Goal: Information Seeking & Learning: Learn about a topic

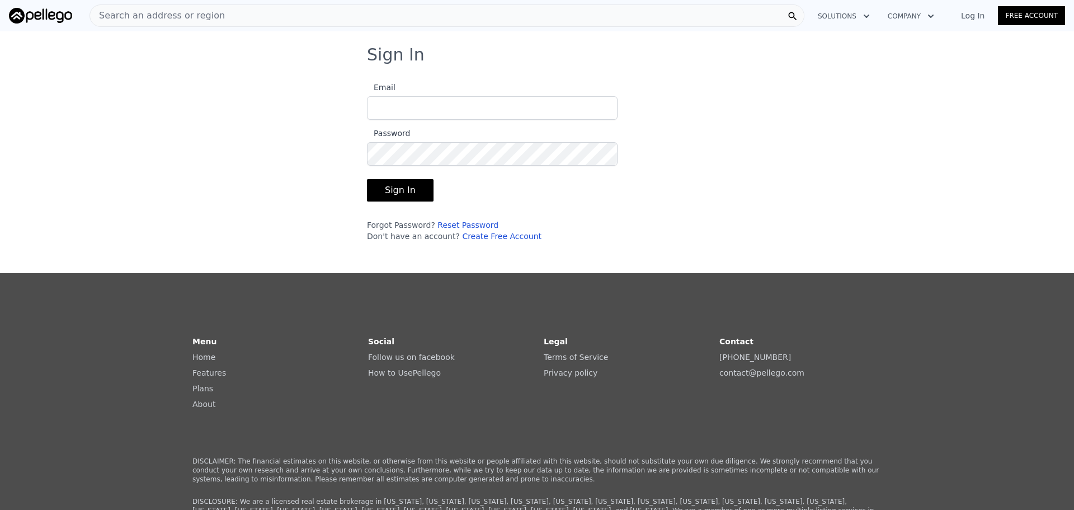
type input "[EMAIL_ADDRESS][DOMAIN_NAME]"
click at [401, 190] on button "Sign In" at bounding box center [400, 190] width 67 height 22
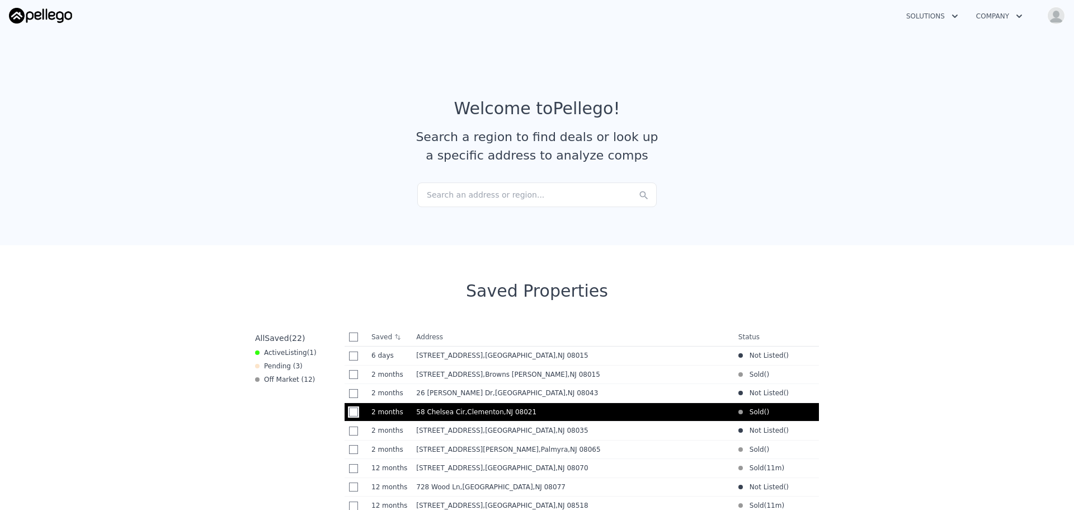
click at [349, 414] on input "checkbox" at bounding box center [353, 411] width 9 height 9
checkbox input "true"
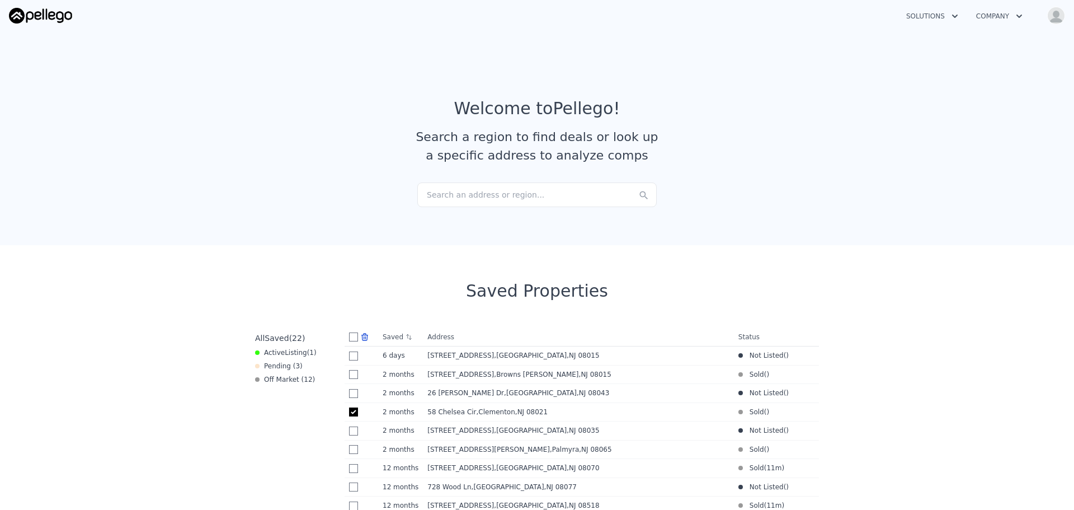
click at [362, 337] on icon at bounding box center [365, 336] width 6 height 7
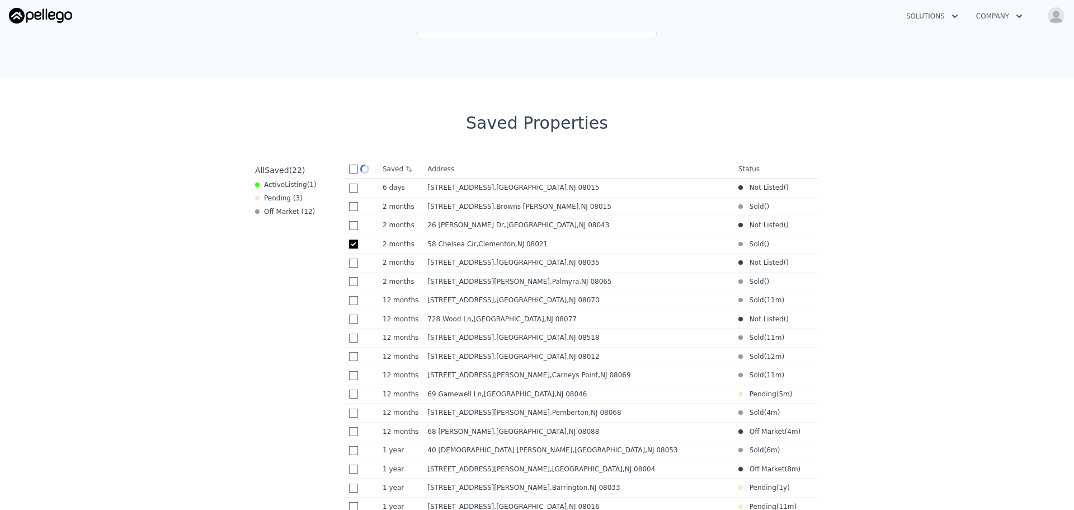
scroll to position [112, 0]
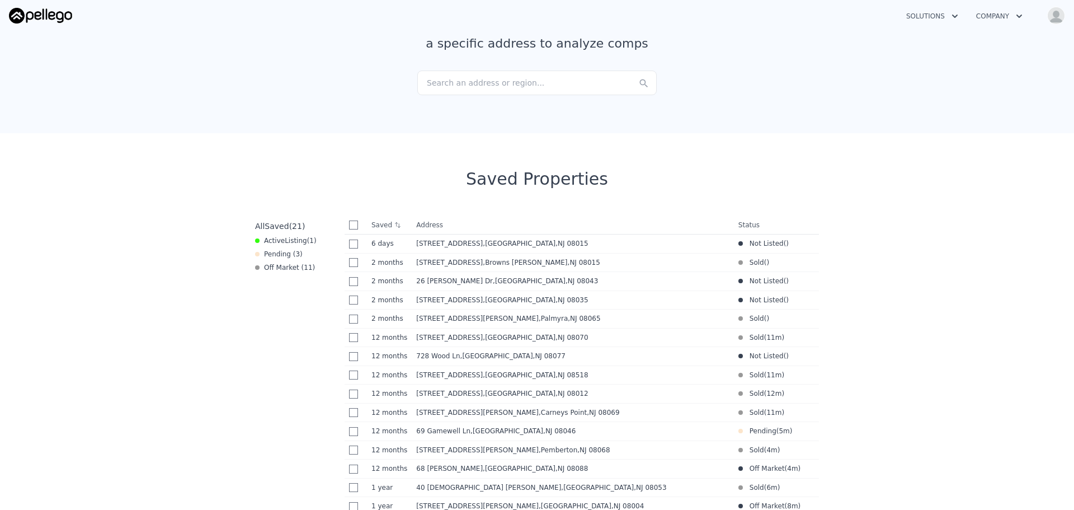
click at [349, 224] on input "checkbox" at bounding box center [353, 224] width 9 height 9
checkbox input "true"
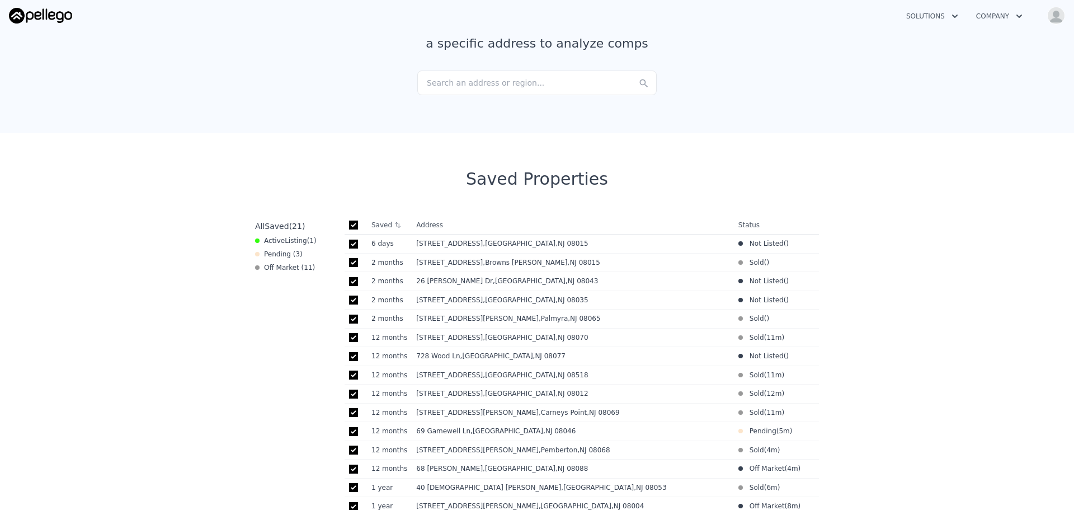
checkbox input "true"
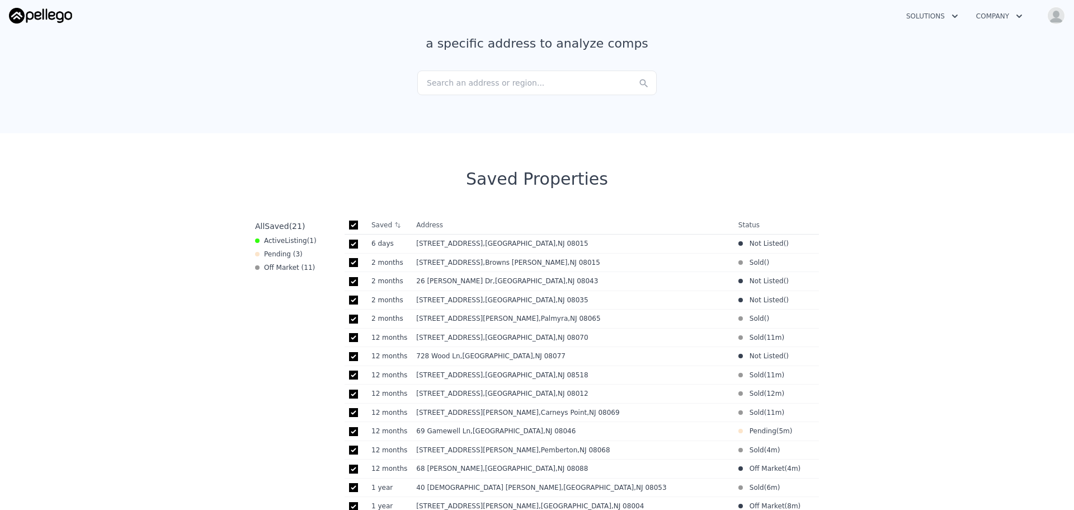
checkbox input "true"
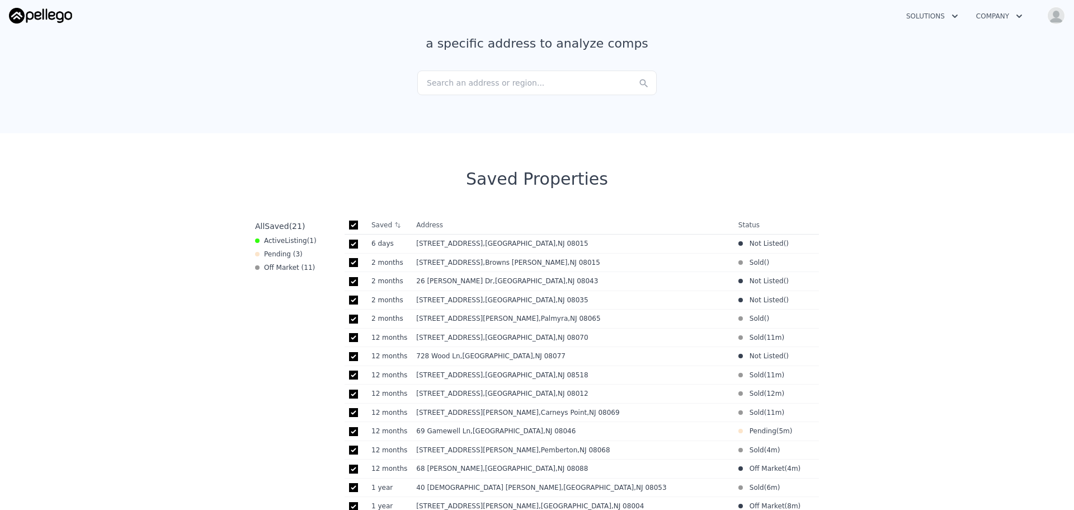
checkbox input "true"
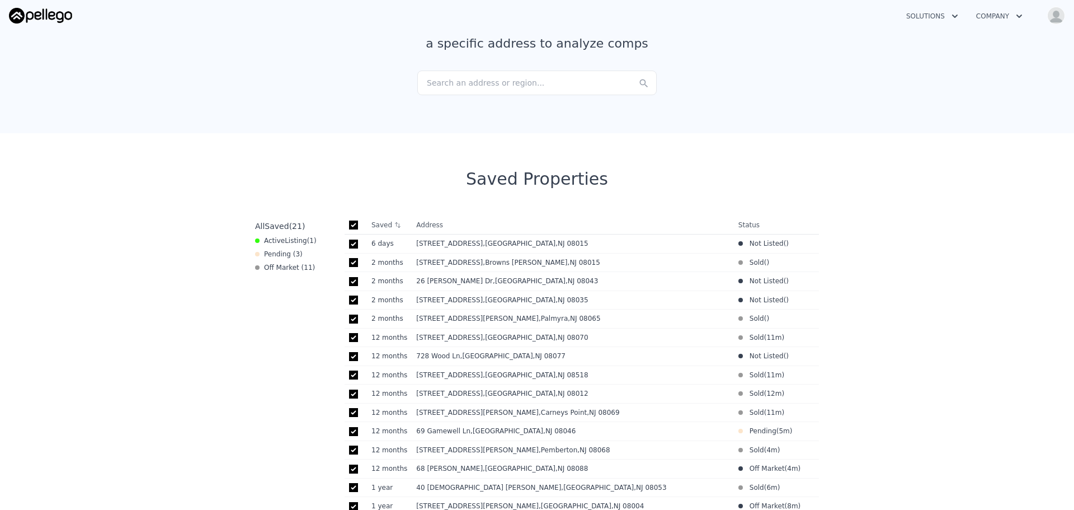
checkbox input "true"
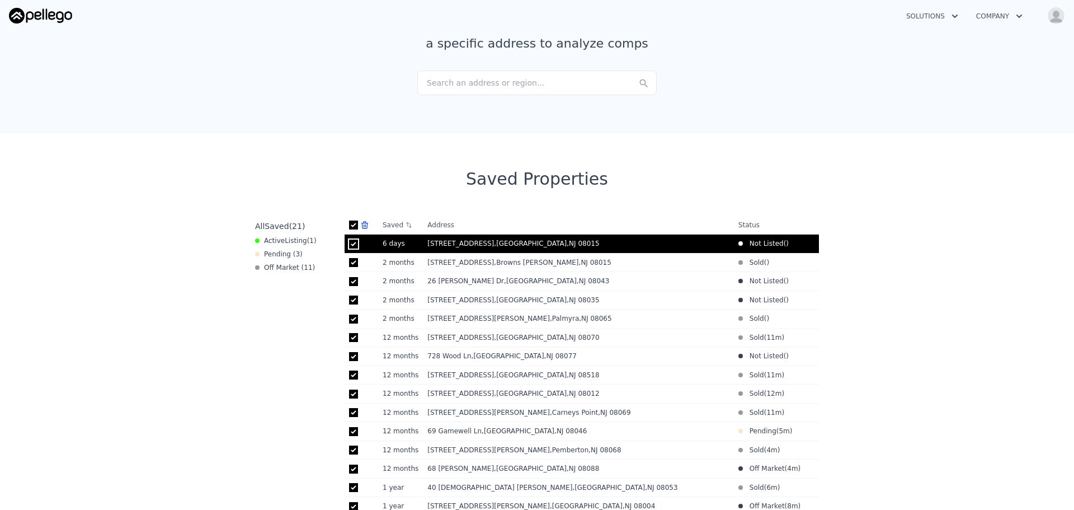
click at [349, 245] on input "checkbox" at bounding box center [353, 243] width 9 height 9
checkbox input "false"
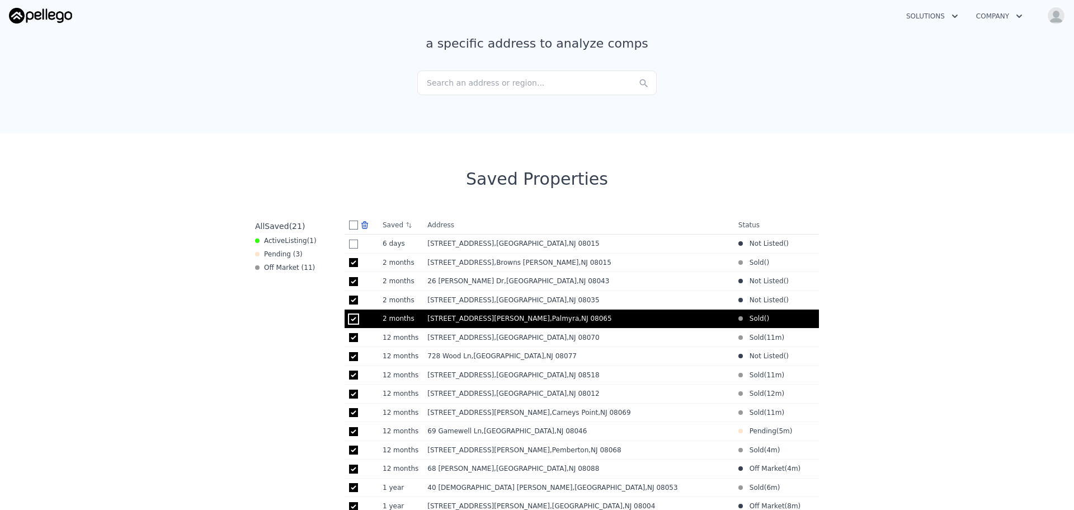
click at [349, 321] on input "checkbox" at bounding box center [353, 318] width 9 height 9
checkbox input "false"
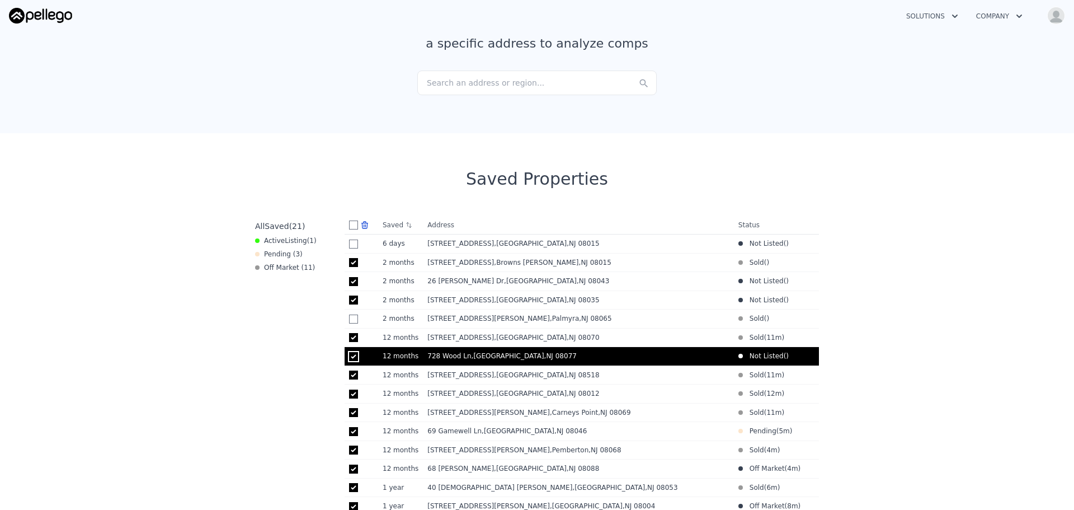
click at [351, 361] on input "checkbox" at bounding box center [353, 356] width 9 height 9
checkbox input "false"
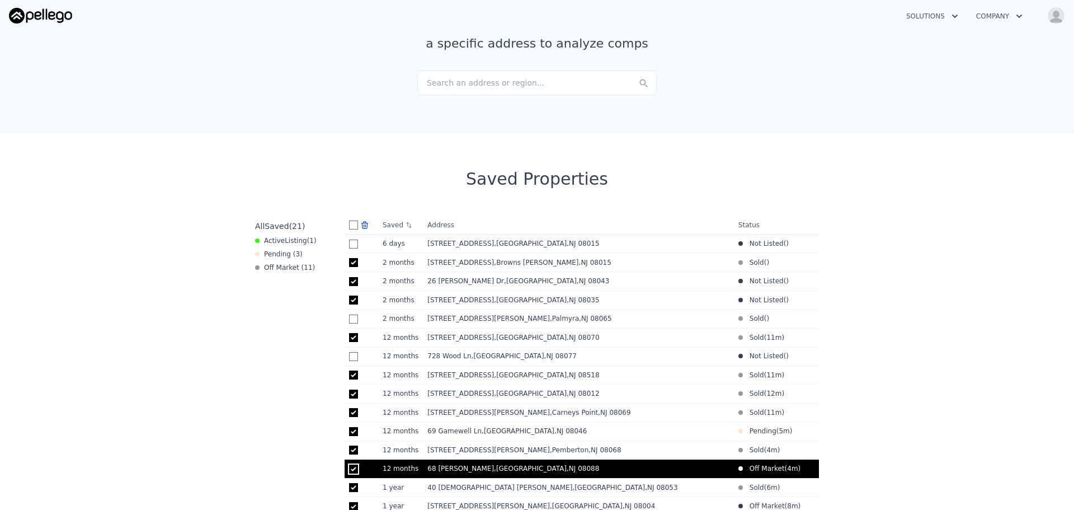
click at [349, 473] on input "checkbox" at bounding box center [353, 468] width 9 height 9
checkbox input "false"
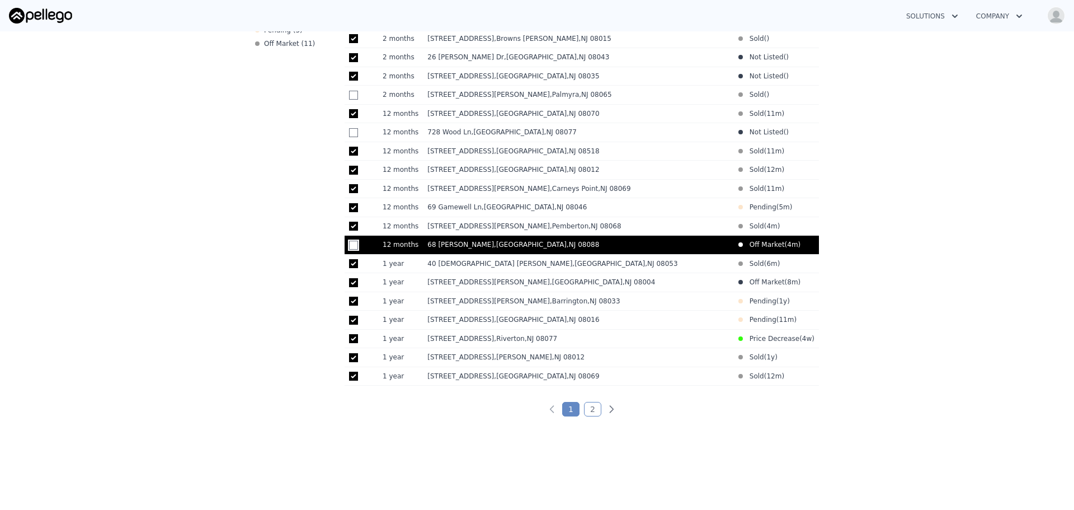
scroll to position [392, 0]
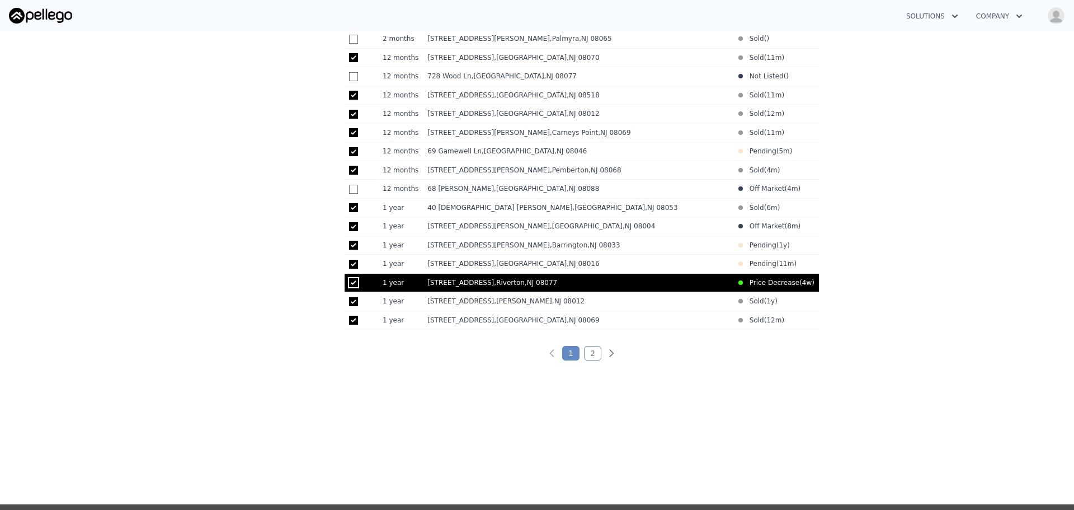
click at [349, 287] on input "checkbox" at bounding box center [353, 282] width 9 height 9
checkbox input "false"
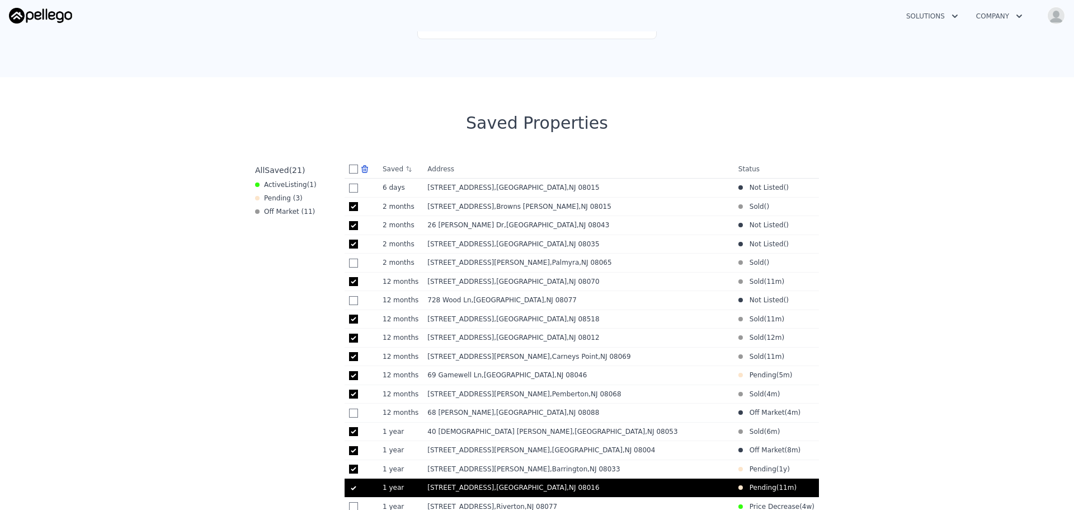
scroll to position [56, 0]
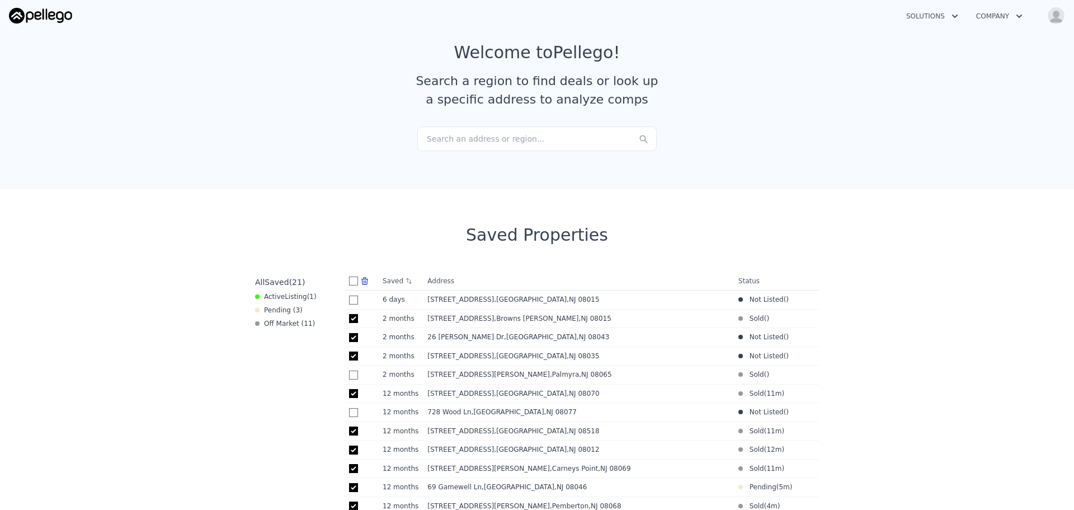
click at [362, 277] on icon at bounding box center [365, 280] width 6 height 7
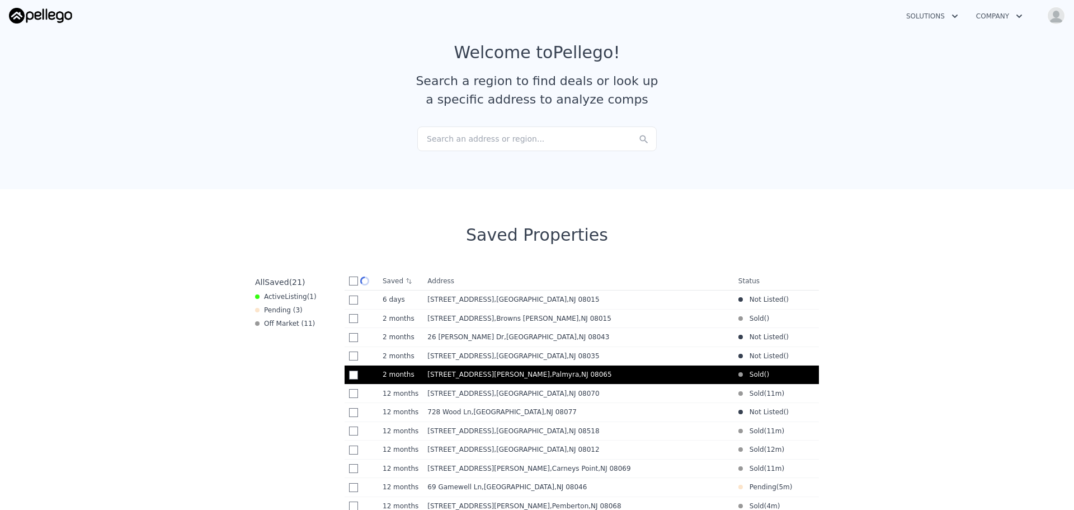
checkbox input "false"
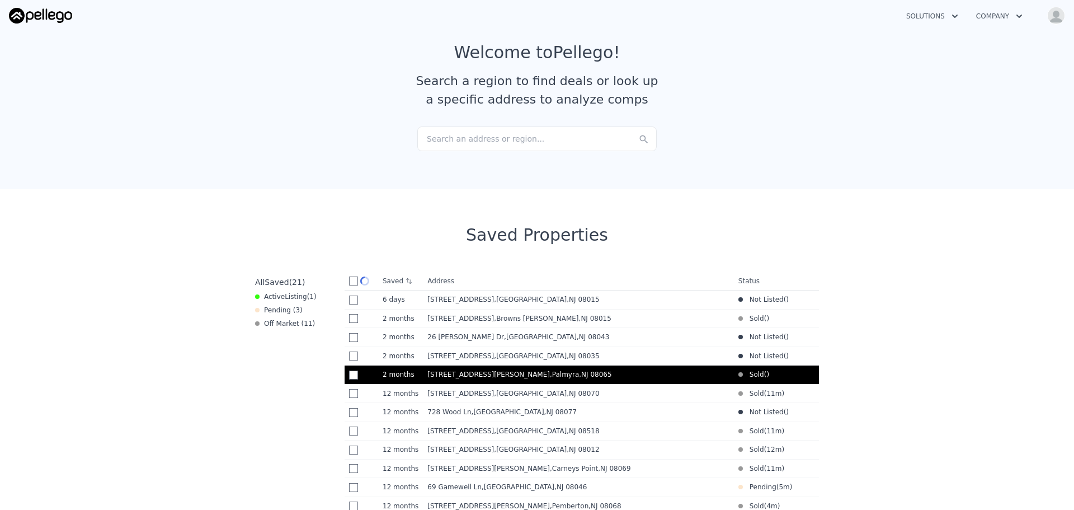
checkbox input "false"
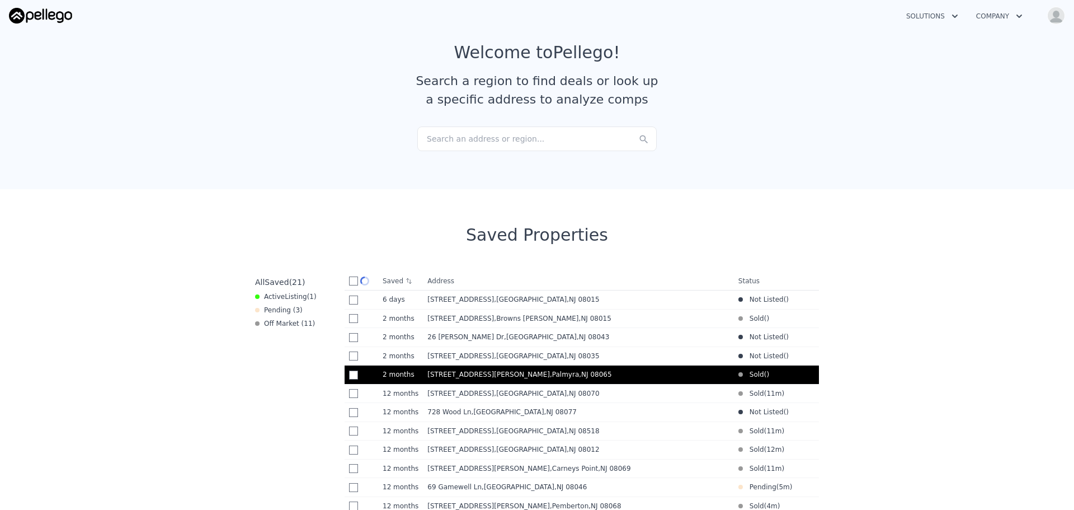
checkbox input "false"
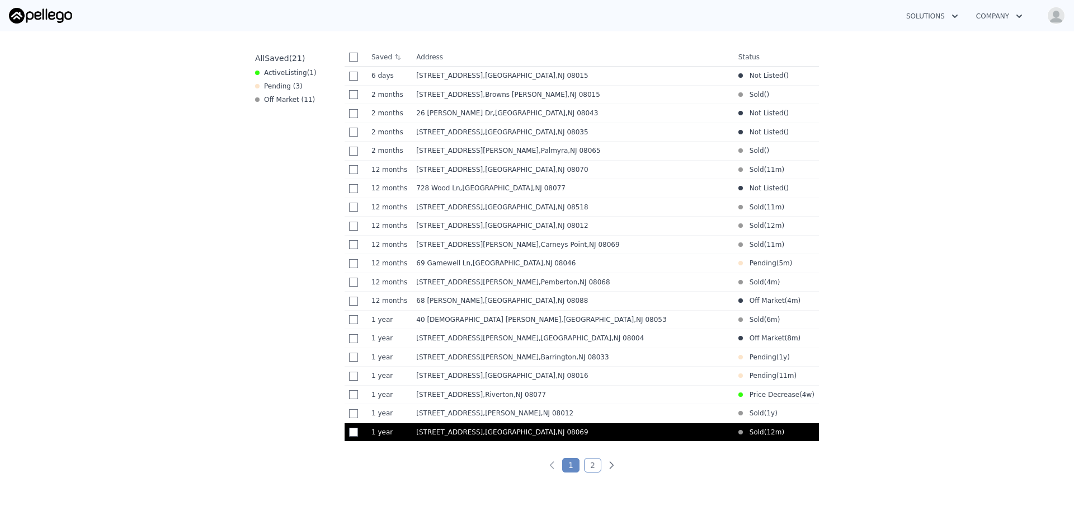
scroll to position [224, 0]
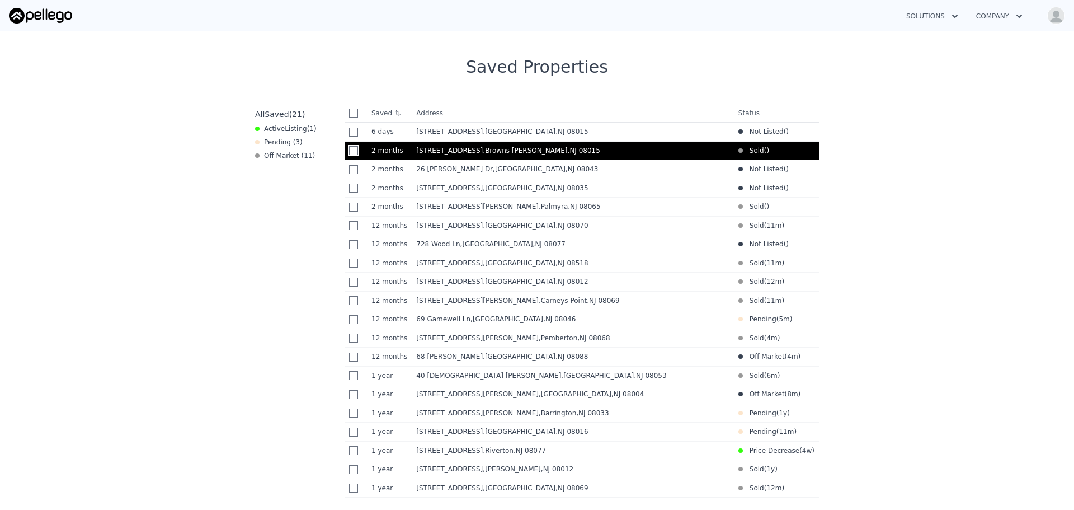
click at [350, 152] on input "checkbox" at bounding box center [353, 150] width 9 height 9
checkbox input "true"
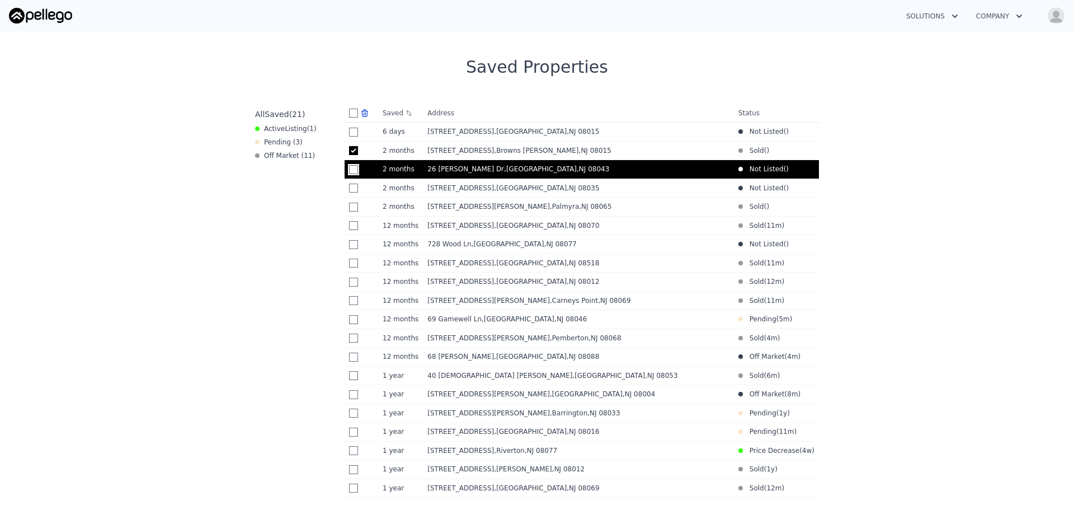
click at [349, 174] on input "checkbox" at bounding box center [353, 169] width 9 height 9
checkbox input "true"
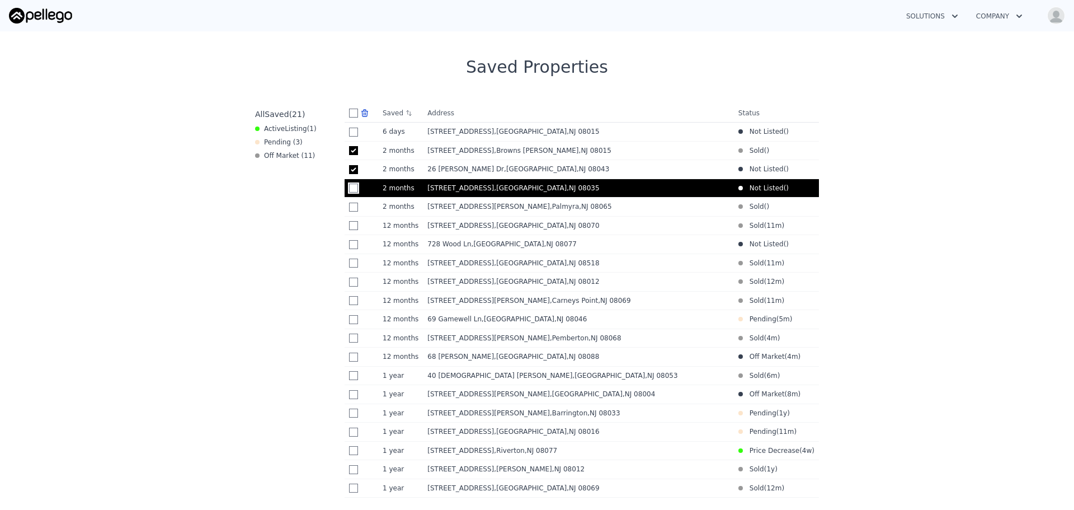
click at [349, 191] on input "checkbox" at bounding box center [353, 187] width 9 height 9
checkbox input "true"
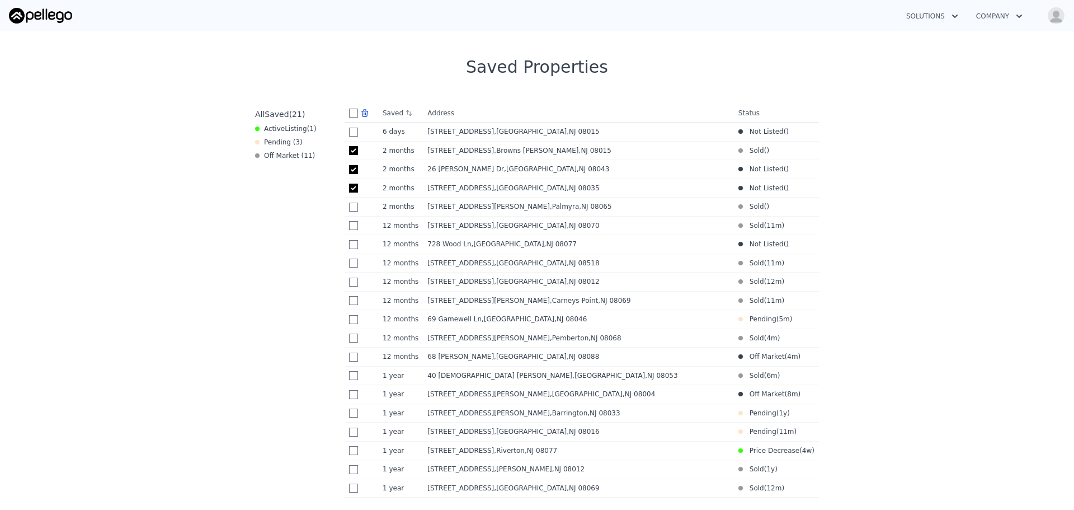
click at [362, 115] on icon at bounding box center [365, 113] width 6 height 7
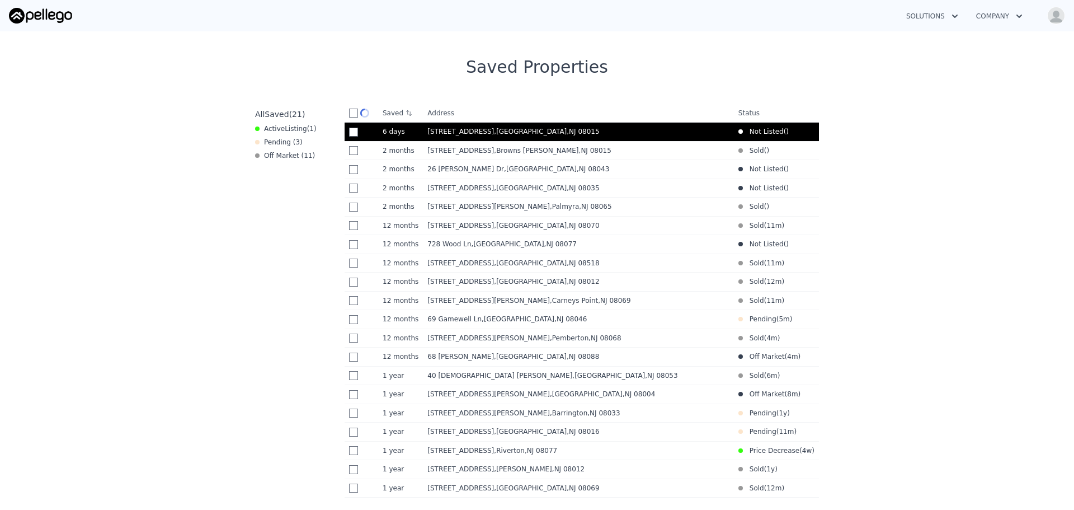
checkbox input "false"
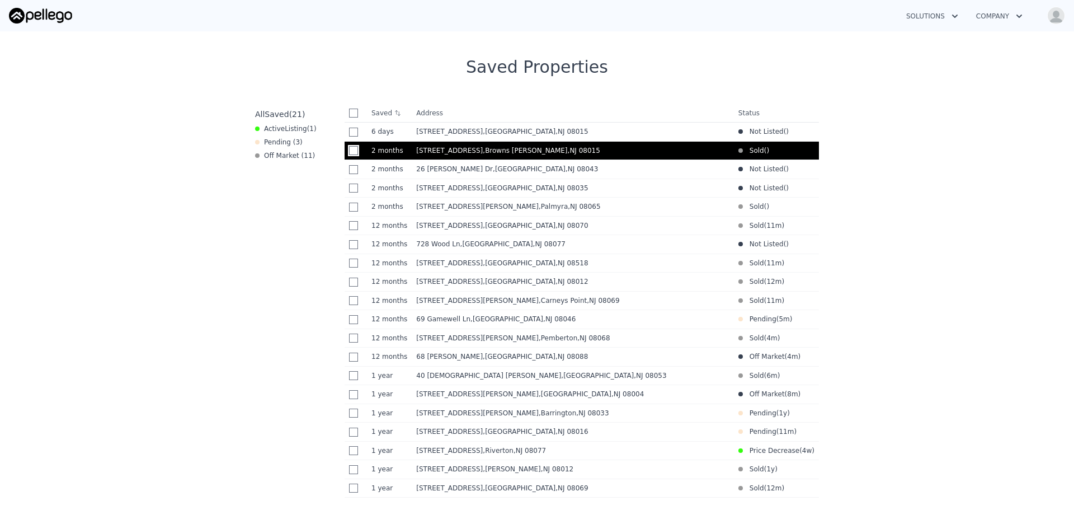
click at [349, 150] on input "checkbox" at bounding box center [353, 150] width 9 height 9
checkbox input "true"
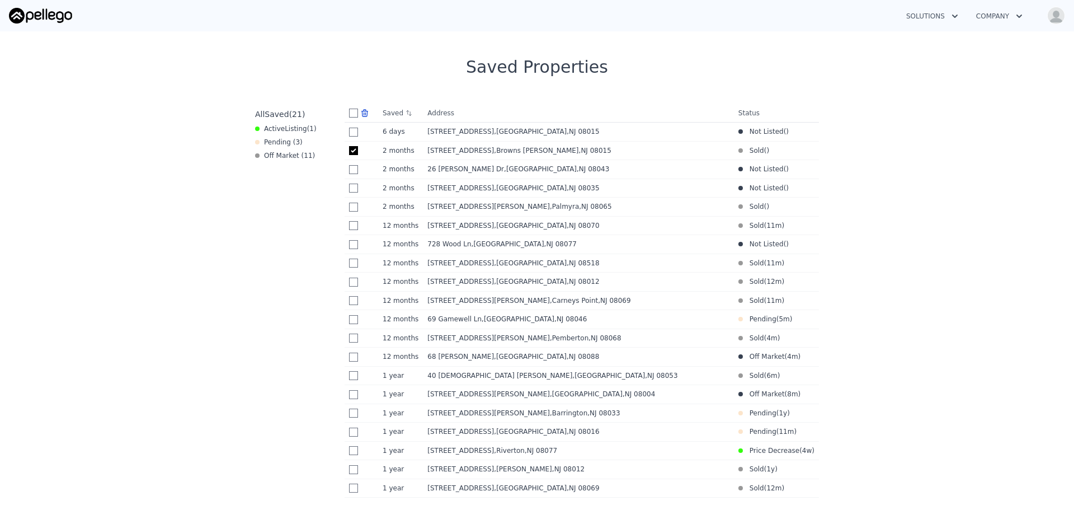
click at [360, 112] on icon at bounding box center [364, 113] width 9 height 9
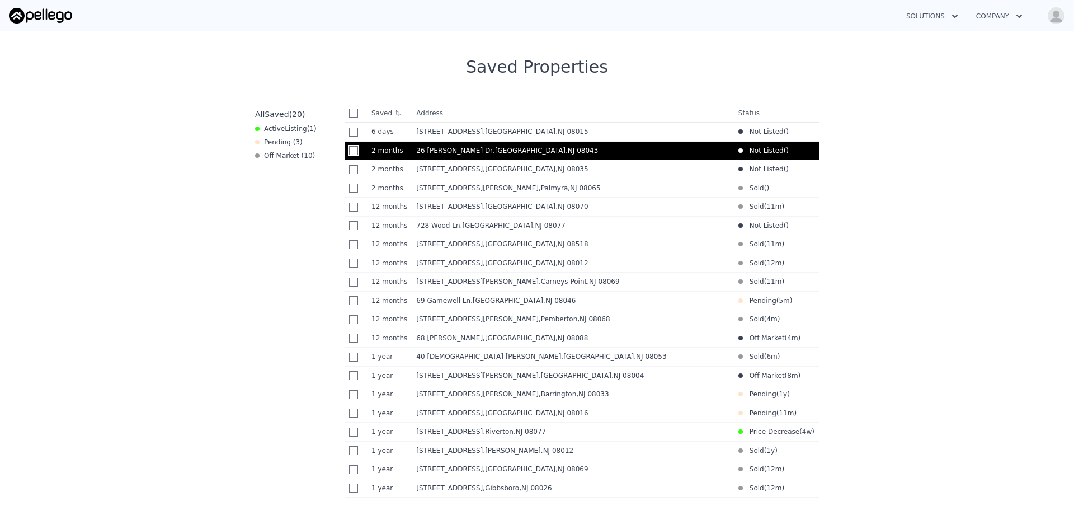
click at [351, 148] on input "checkbox" at bounding box center [353, 150] width 9 height 9
checkbox input "true"
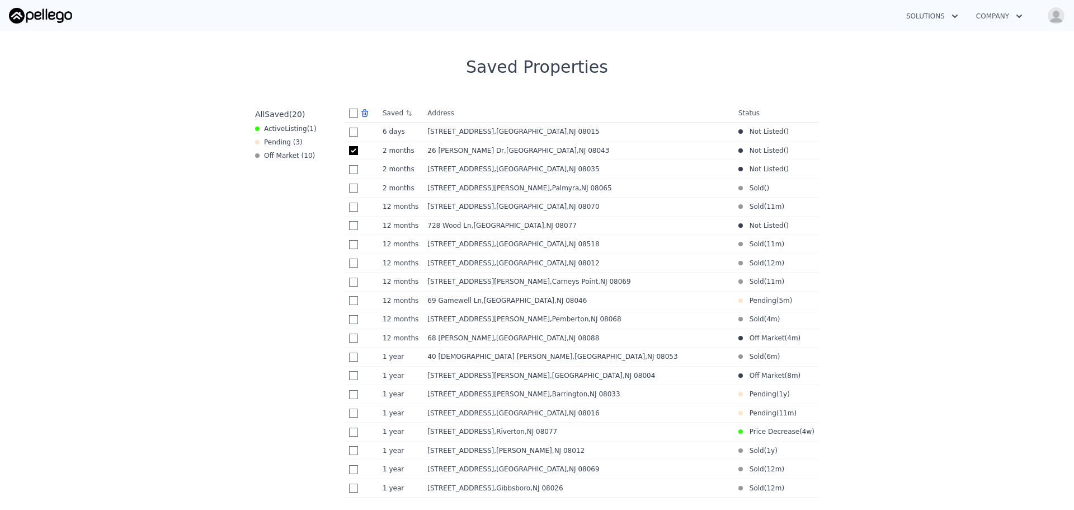
click at [363, 114] on icon at bounding box center [365, 113] width 6 height 7
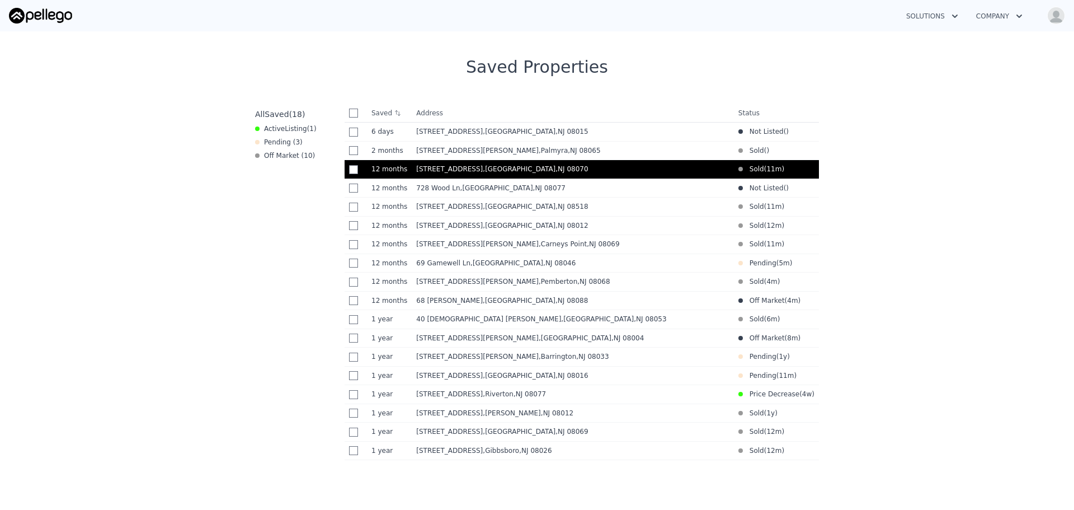
click at [345, 172] on td at bounding box center [356, 169] width 22 height 19
click at [349, 171] on input "checkbox" at bounding box center [353, 169] width 9 height 9
checkbox input "true"
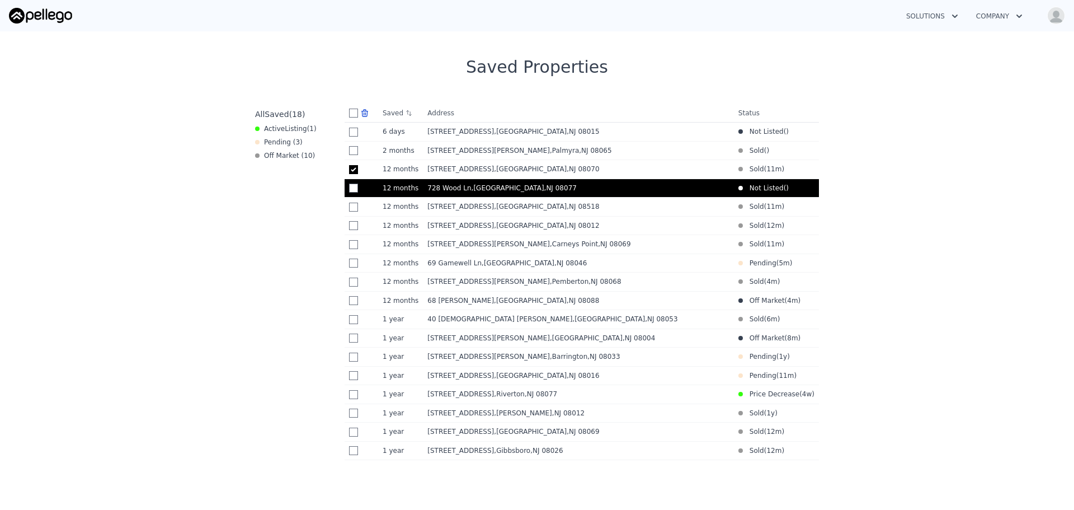
click at [353, 185] on td at bounding box center [362, 187] width 34 height 19
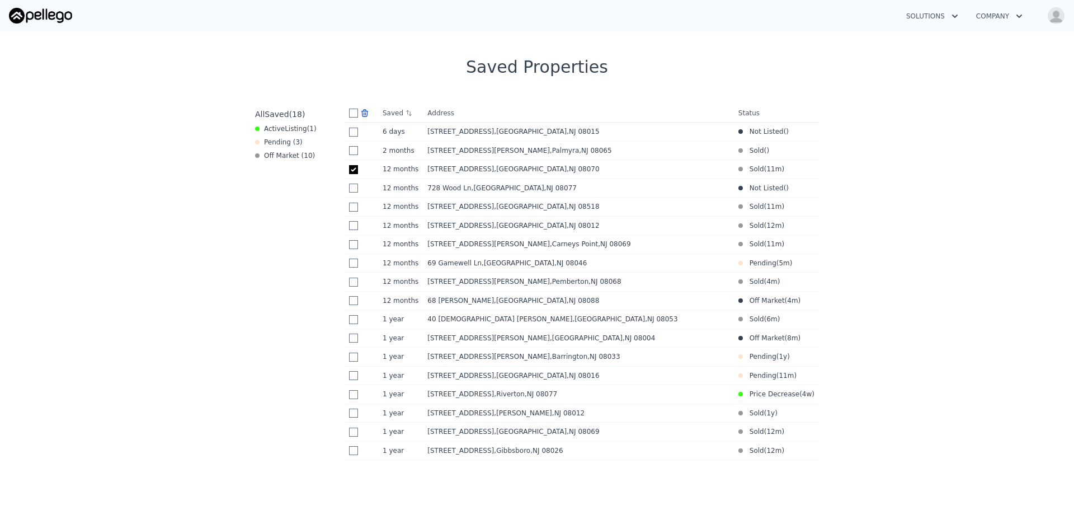
click at [361, 112] on icon at bounding box center [364, 113] width 9 height 9
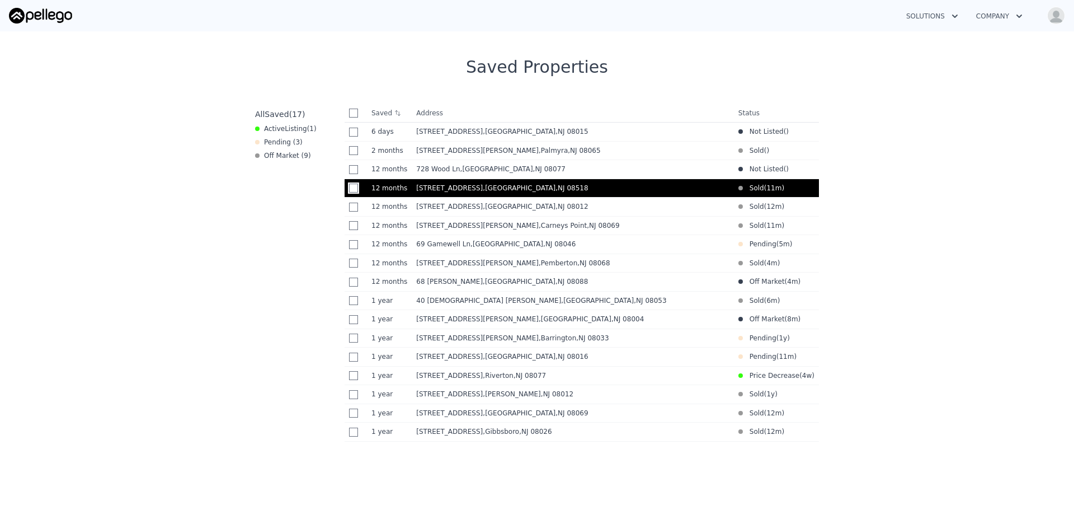
click at [350, 192] on input "checkbox" at bounding box center [353, 187] width 9 height 9
checkbox input "true"
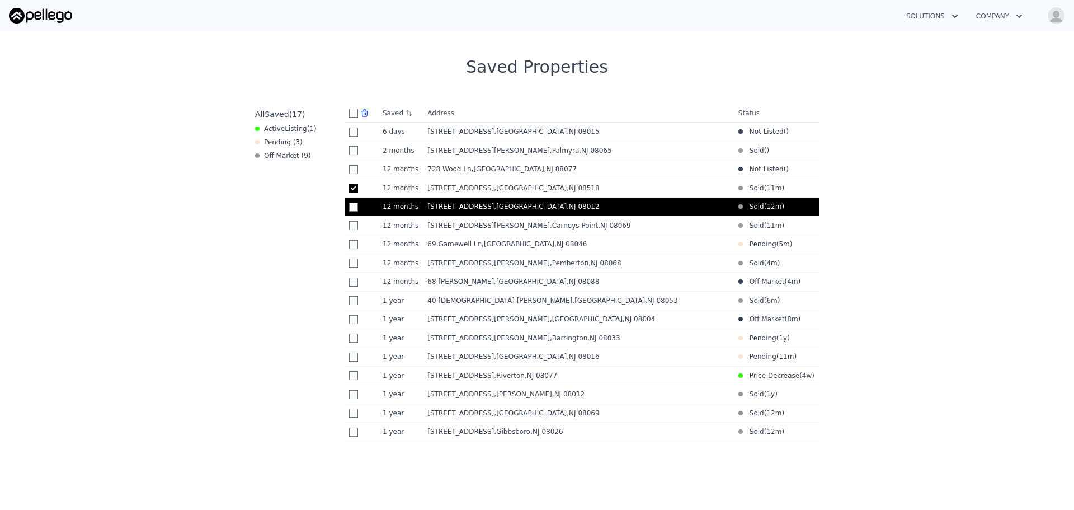
click at [350, 205] on td at bounding box center [362, 206] width 34 height 19
click at [350, 211] on input "checkbox" at bounding box center [353, 206] width 9 height 9
checkbox input "true"
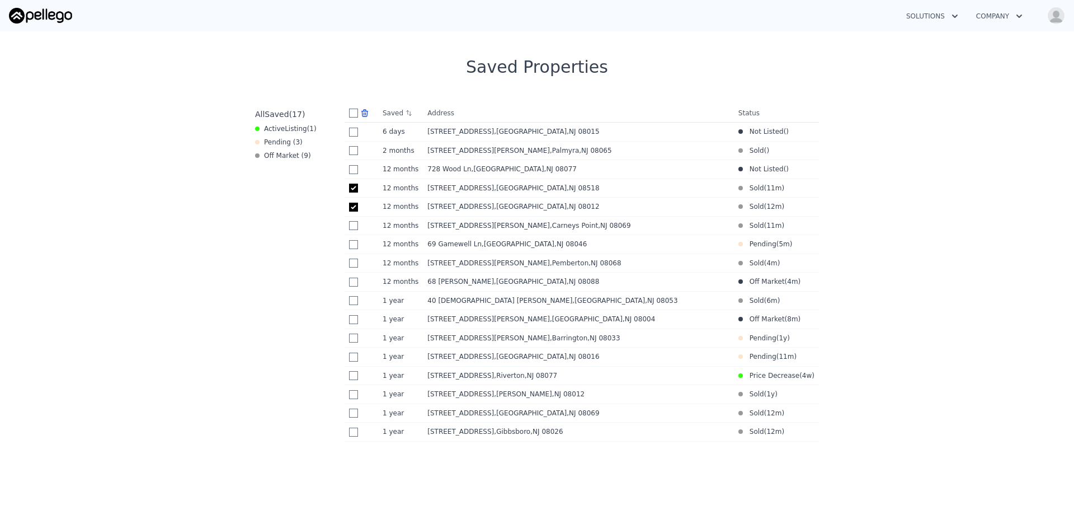
click at [362, 111] on icon at bounding box center [365, 113] width 6 height 7
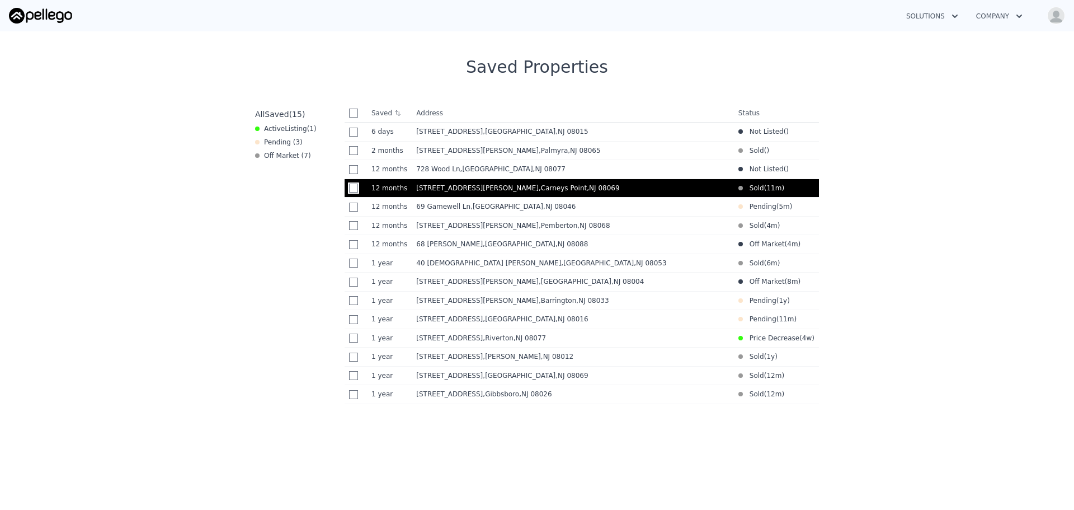
click at [349, 190] on input "checkbox" at bounding box center [353, 187] width 9 height 9
checkbox input "true"
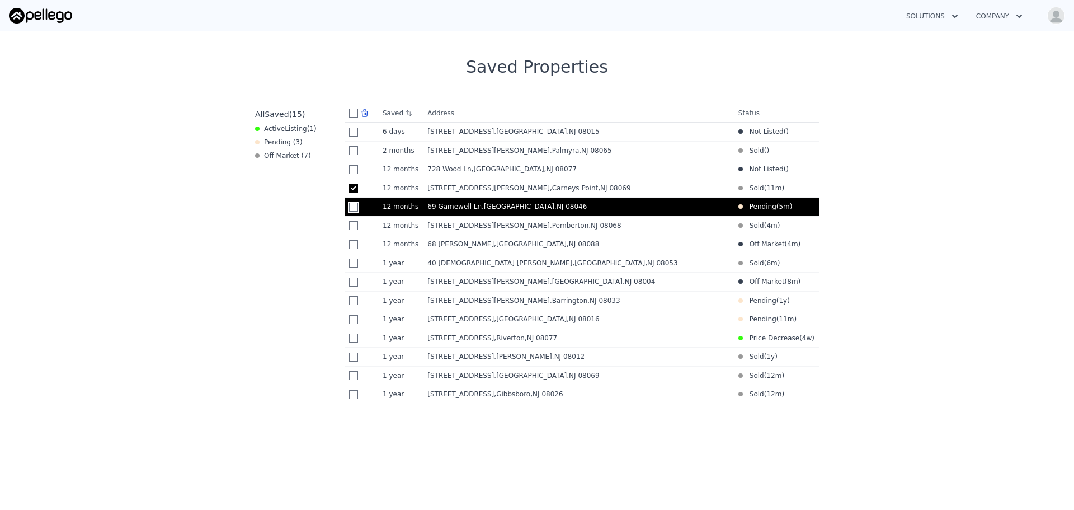
click at [349, 210] on input "checkbox" at bounding box center [353, 206] width 9 height 9
checkbox input "true"
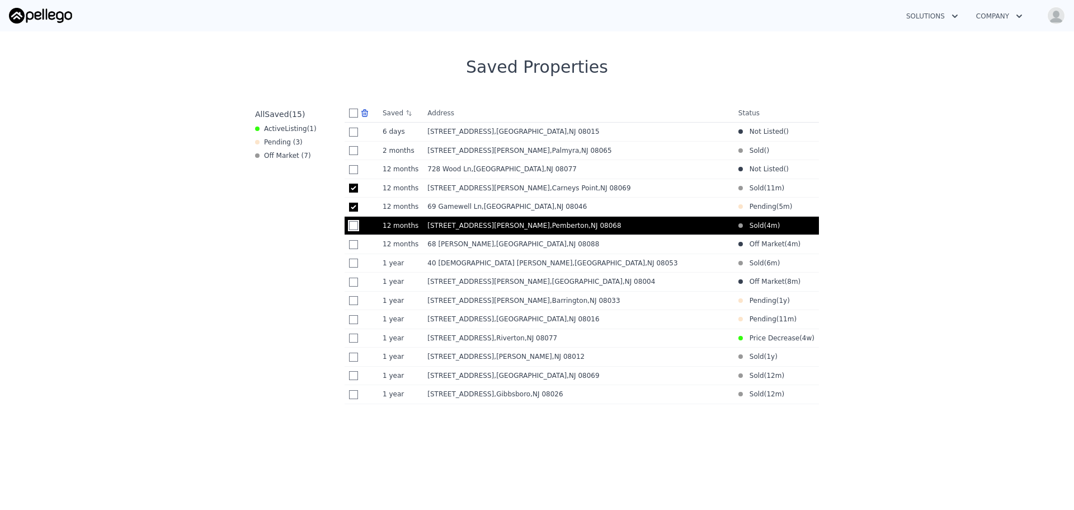
click at [349, 229] on input "checkbox" at bounding box center [353, 225] width 9 height 9
checkbox input "true"
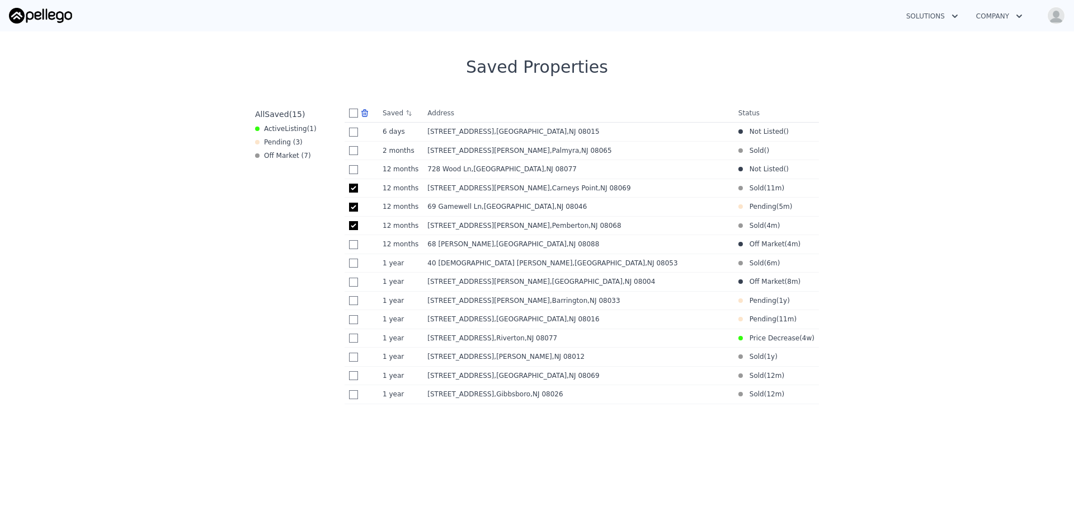
click at [361, 113] on icon at bounding box center [364, 113] width 9 height 9
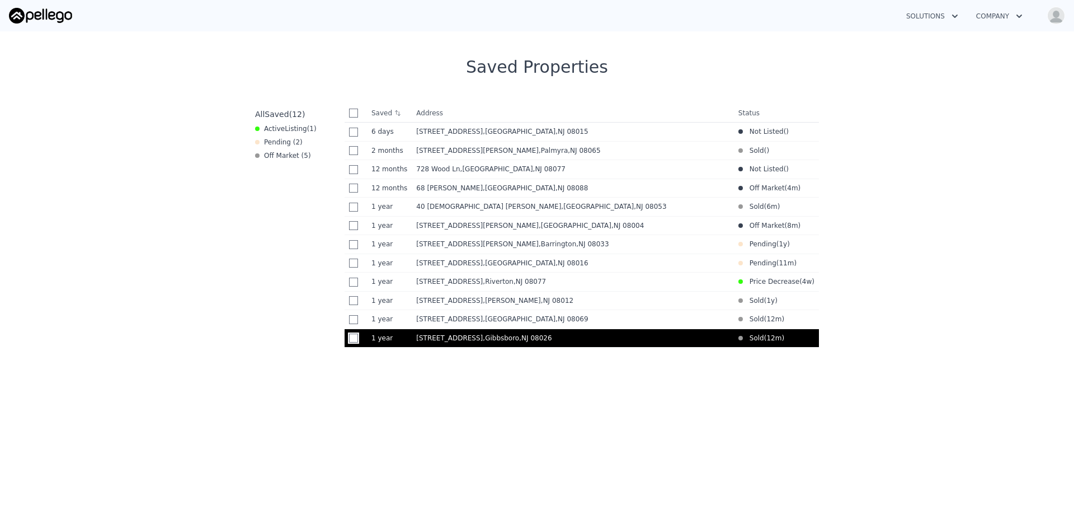
click at [351, 342] on input "checkbox" at bounding box center [353, 337] width 9 height 9
checkbox input "true"
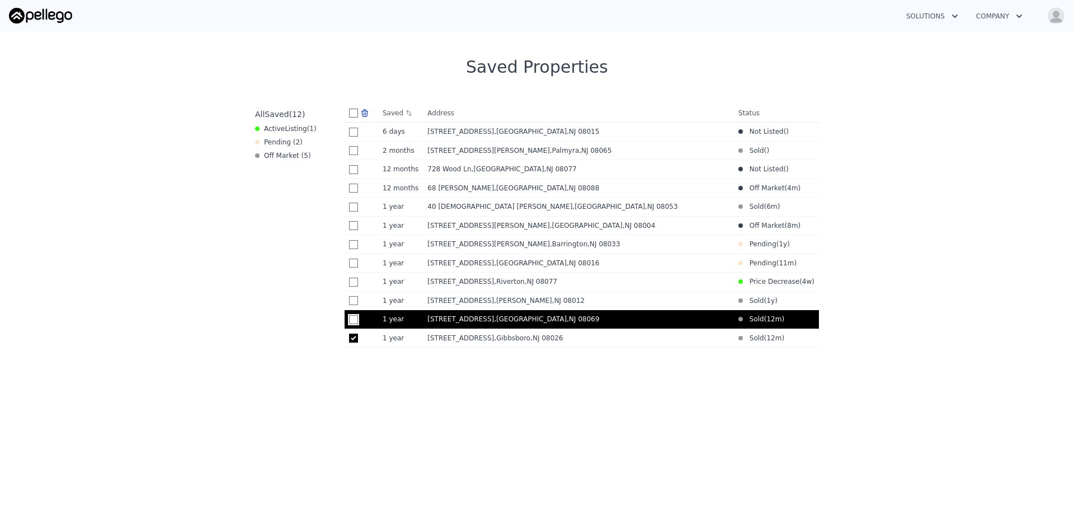
click at [351, 324] on input "checkbox" at bounding box center [353, 319] width 9 height 9
checkbox input "true"
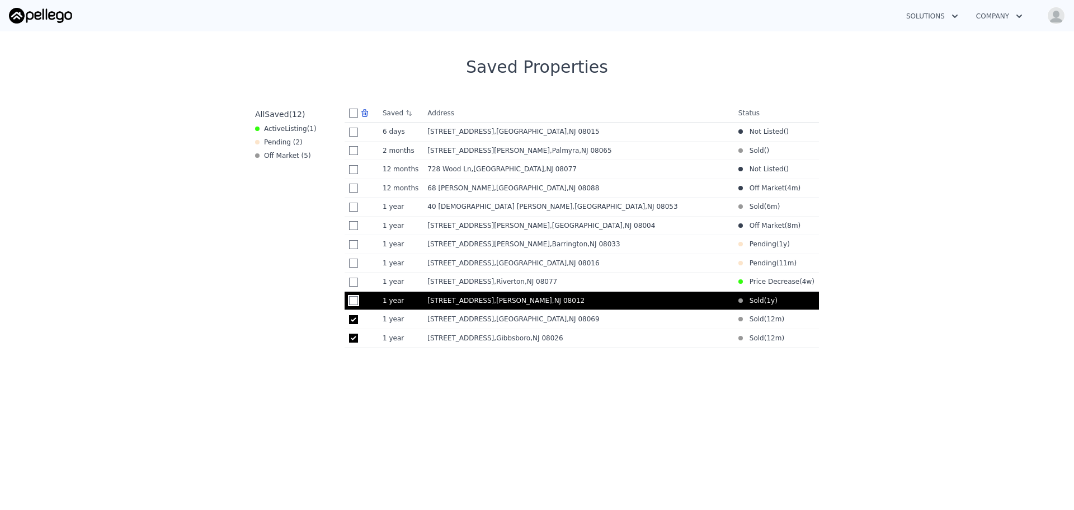
click at [350, 305] on input "checkbox" at bounding box center [353, 300] width 9 height 9
checkbox input "true"
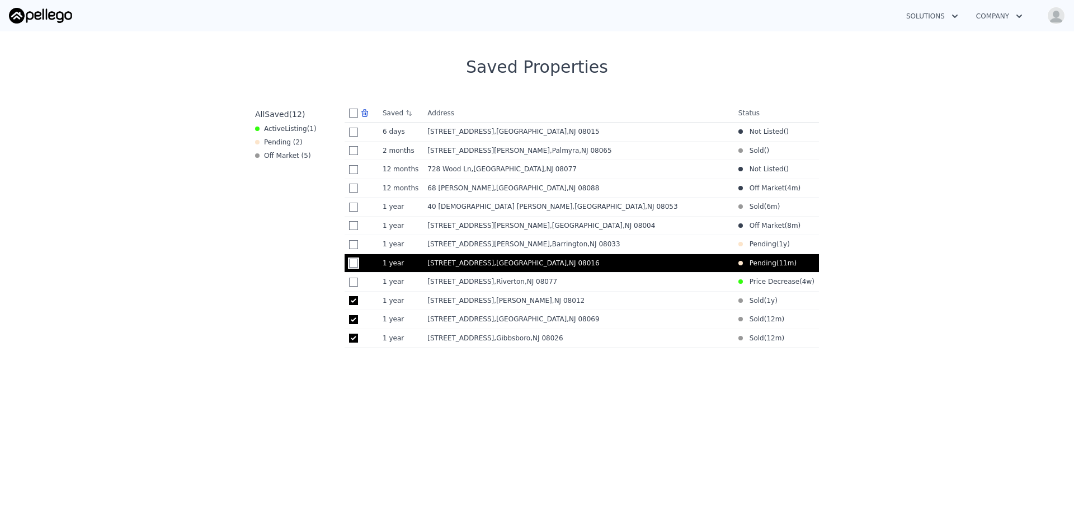
click at [349, 267] on input "checkbox" at bounding box center [353, 262] width 9 height 9
checkbox input "true"
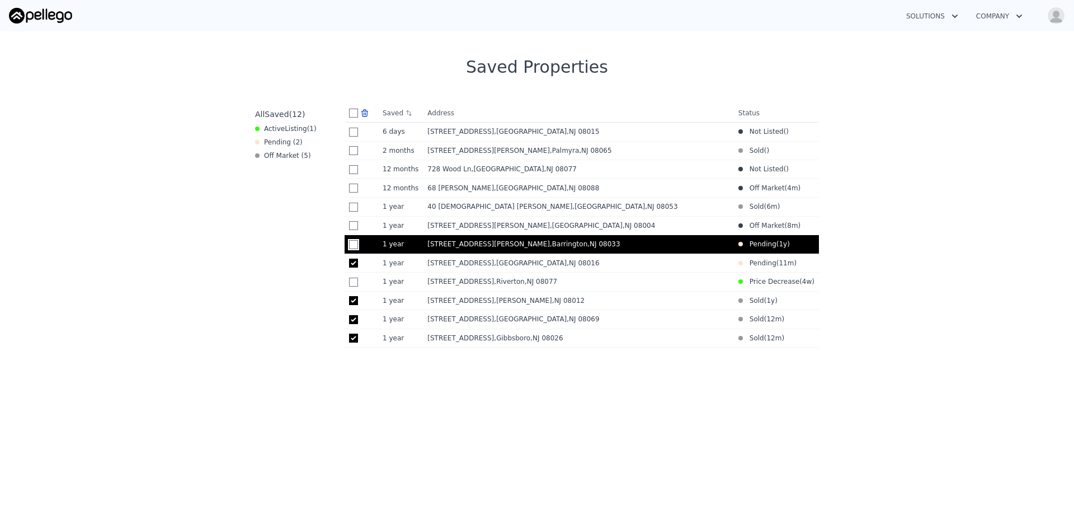
click at [349, 249] on input "checkbox" at bounding box center [353, 244] width 9 height 9
checkbox input "true"
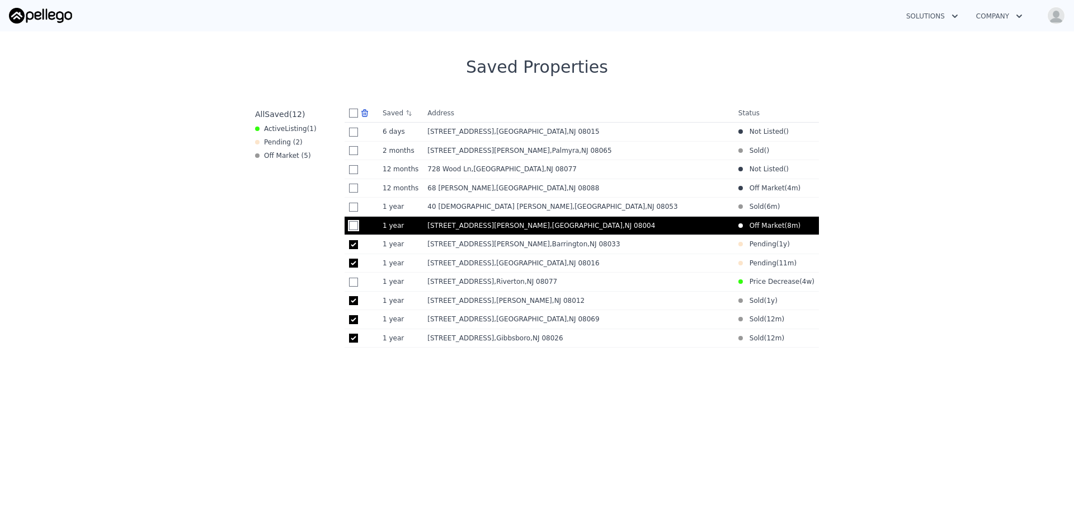
click at [349, 230] on input "checkbox" at bounding box center [353, 225] width 9 height 9
checkbox input "true"
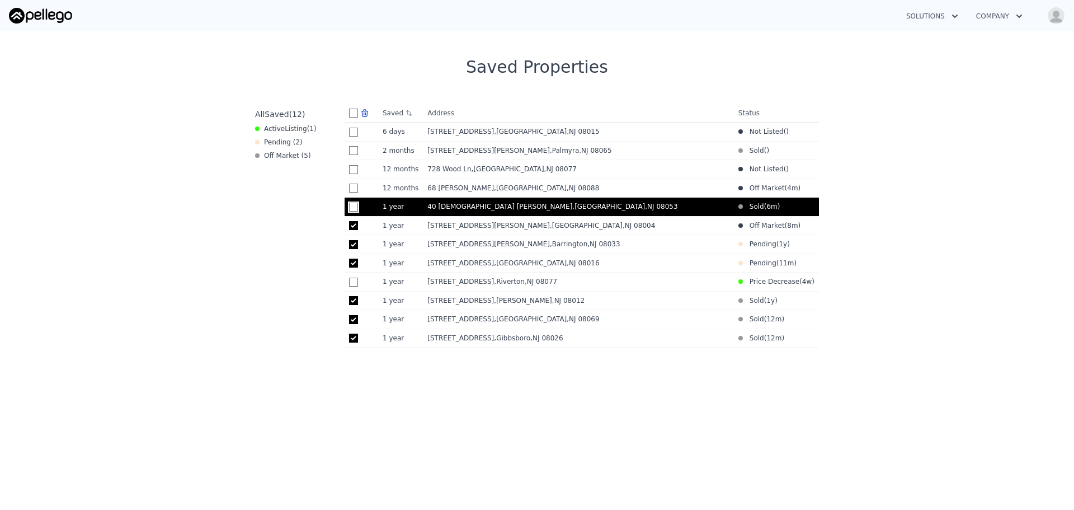
click at [349, 211] on input "checkbox" at bounding box center [353, 206] width 9 height 9
checkbox input "true"
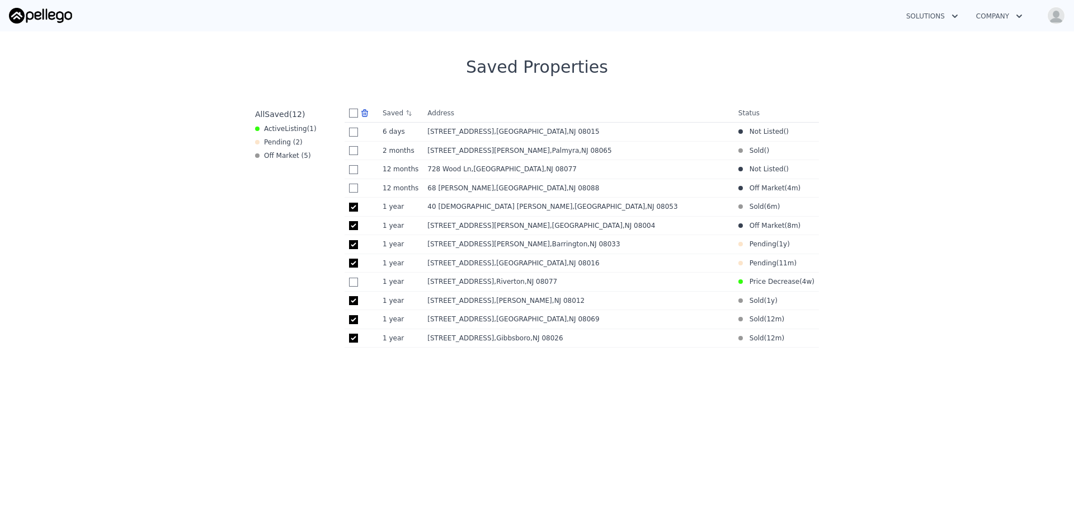
click at [362, 111] on icon at bounding box center [365, 113] width 6 height 7
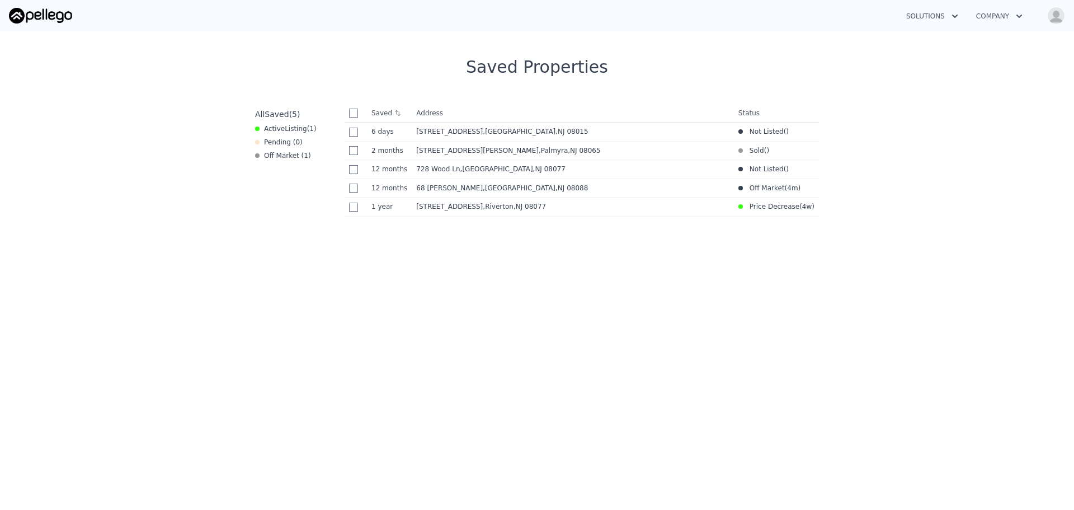
scroll to position [0, 0]
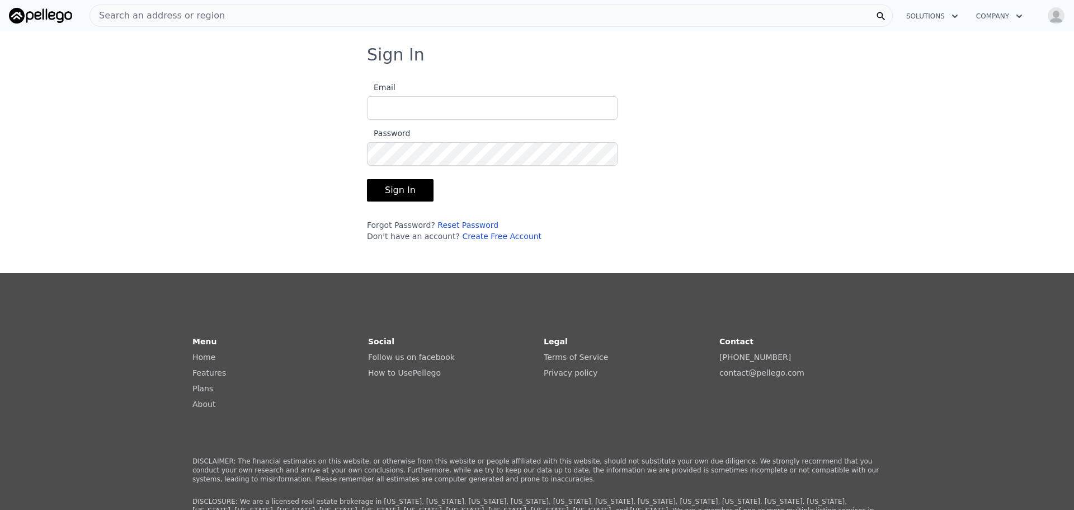
type input "[EMAIL_ADDRESS][DOMAIN_NAME]"
click at [395, 188] on button "Sign In" at bounding box center [400, 190] width 67 height 22
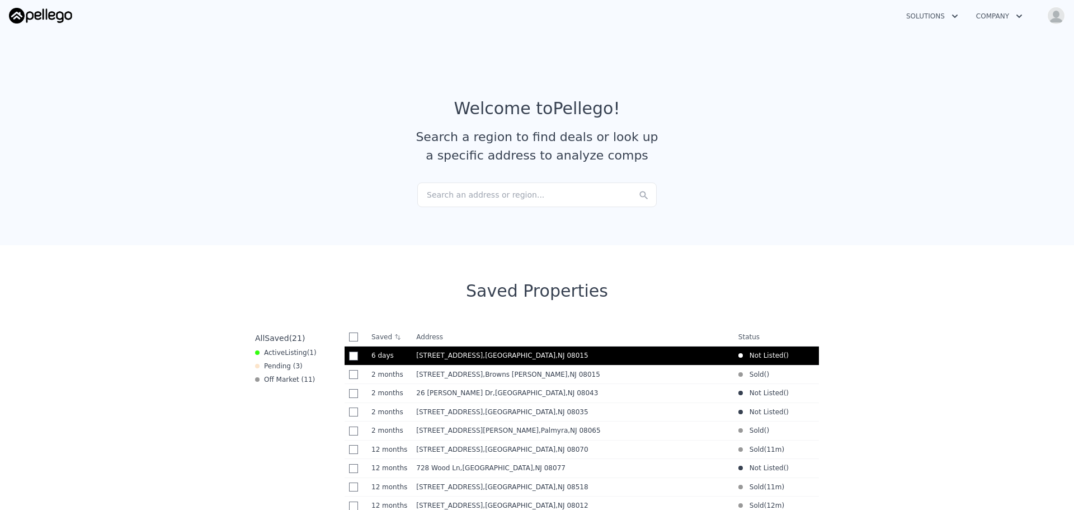
click at [483, 351] on span ", [GEOGRAPHIC_DATA]" at bounding box center [538, 355] width 110 height 8
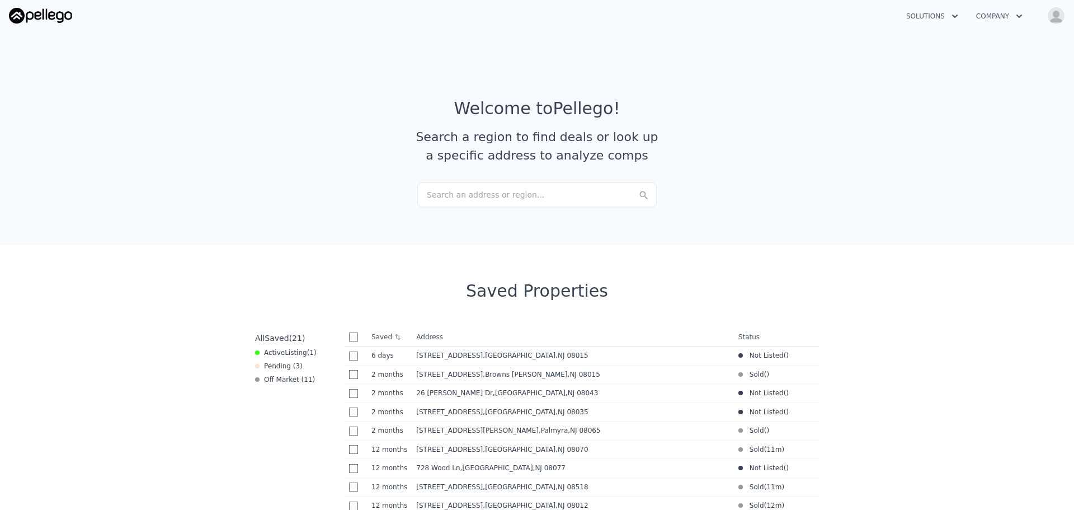
click at [511, 192] on div "Search an address or region..." at bounding box center [536, 194] width 239 height 25
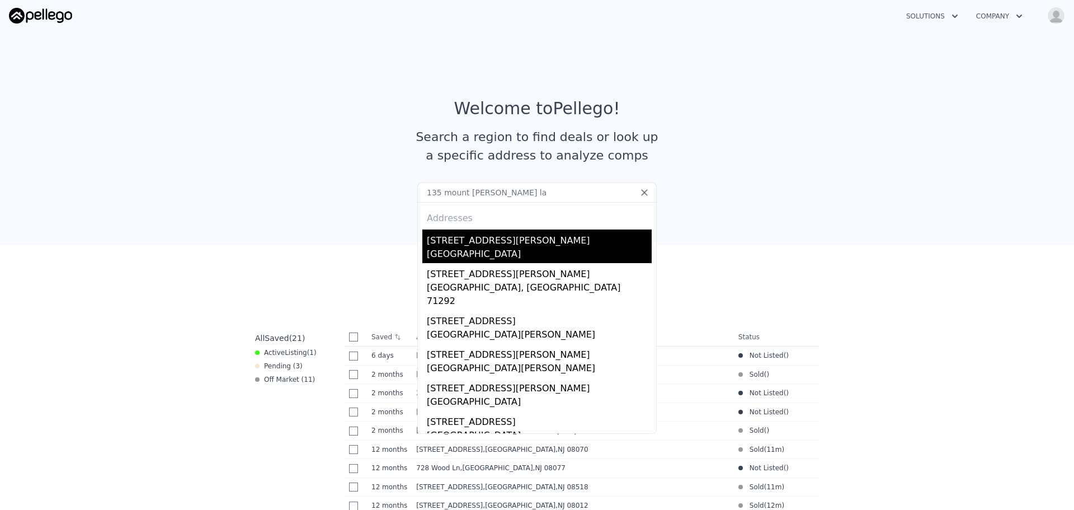
type input "135 mount [PERSON_NAME] la"
click at [455, 247] on div "[STREET_ADDRESS][PERSON_NAME]" at bounding box center [539, 238] width 225 height 18
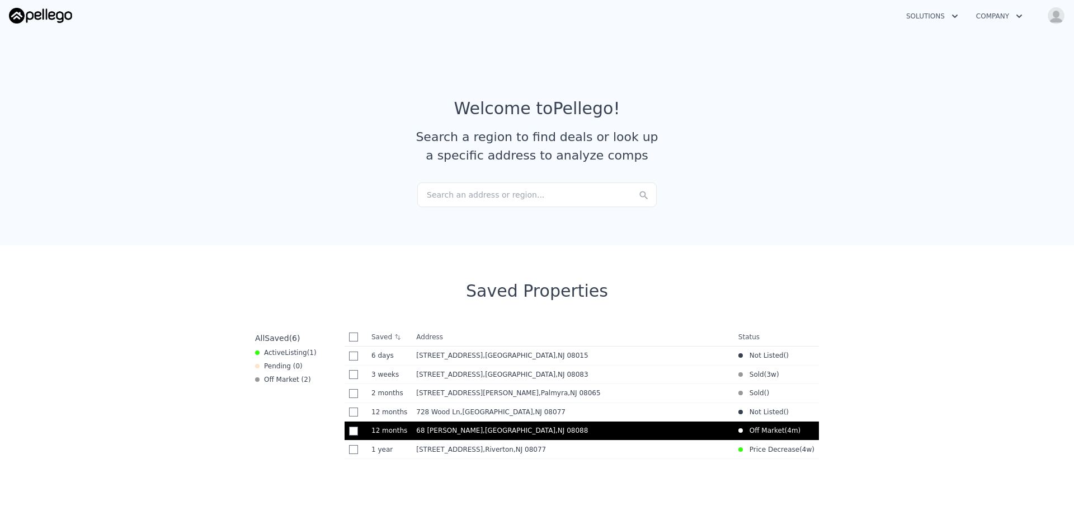
click at [486, 434] on span ", Burlington County , NJ 08088" at bounding box center [538, 430] width 110 height 8
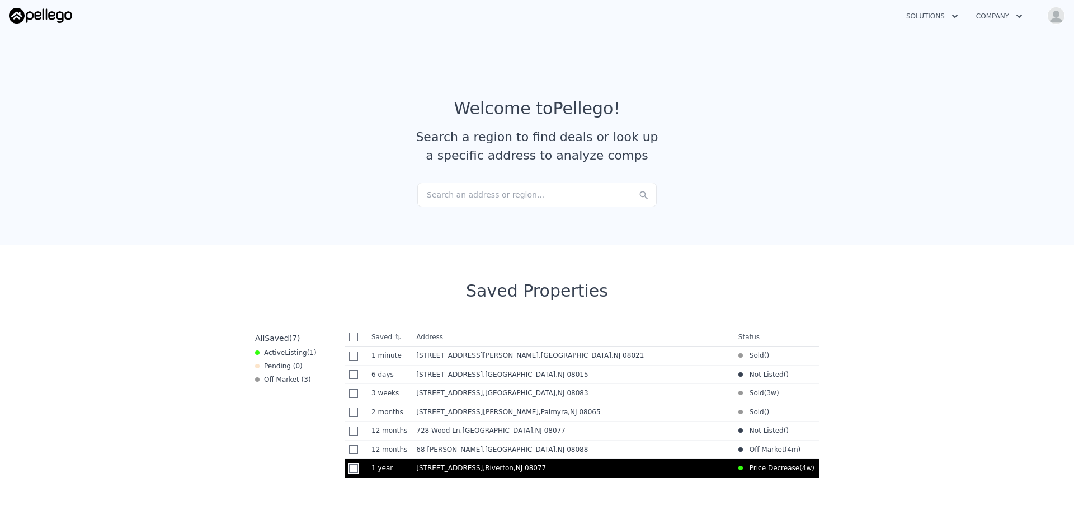
click at [349, 473] on input "checkbox" at bounding box center [353, 468] width 9 height 9
checkbox input "true"
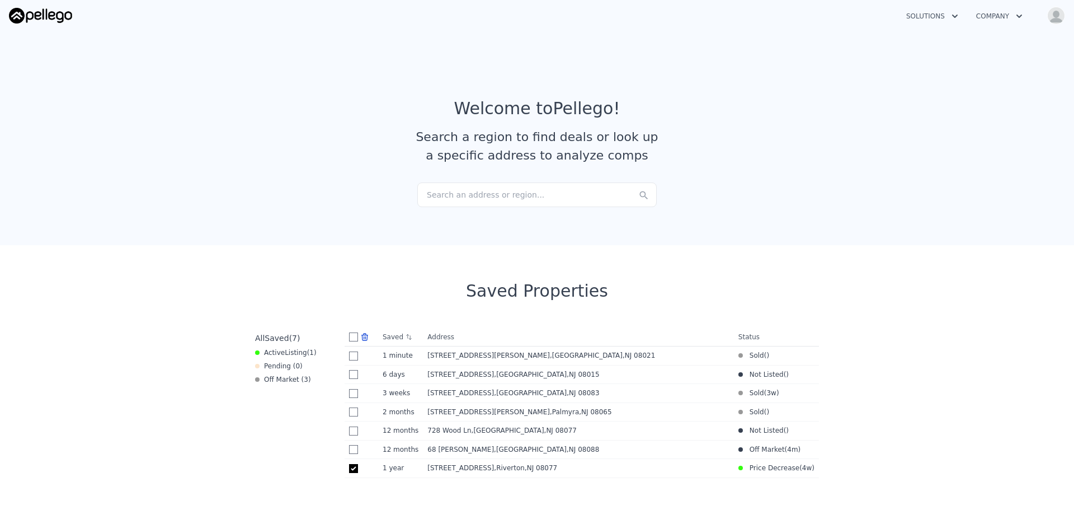
click at [360, 336] on icon at bounding box center [364, 336] width 9 height 9
